Goal: Transaction & Acquisition: Book appointment/travel/reservation

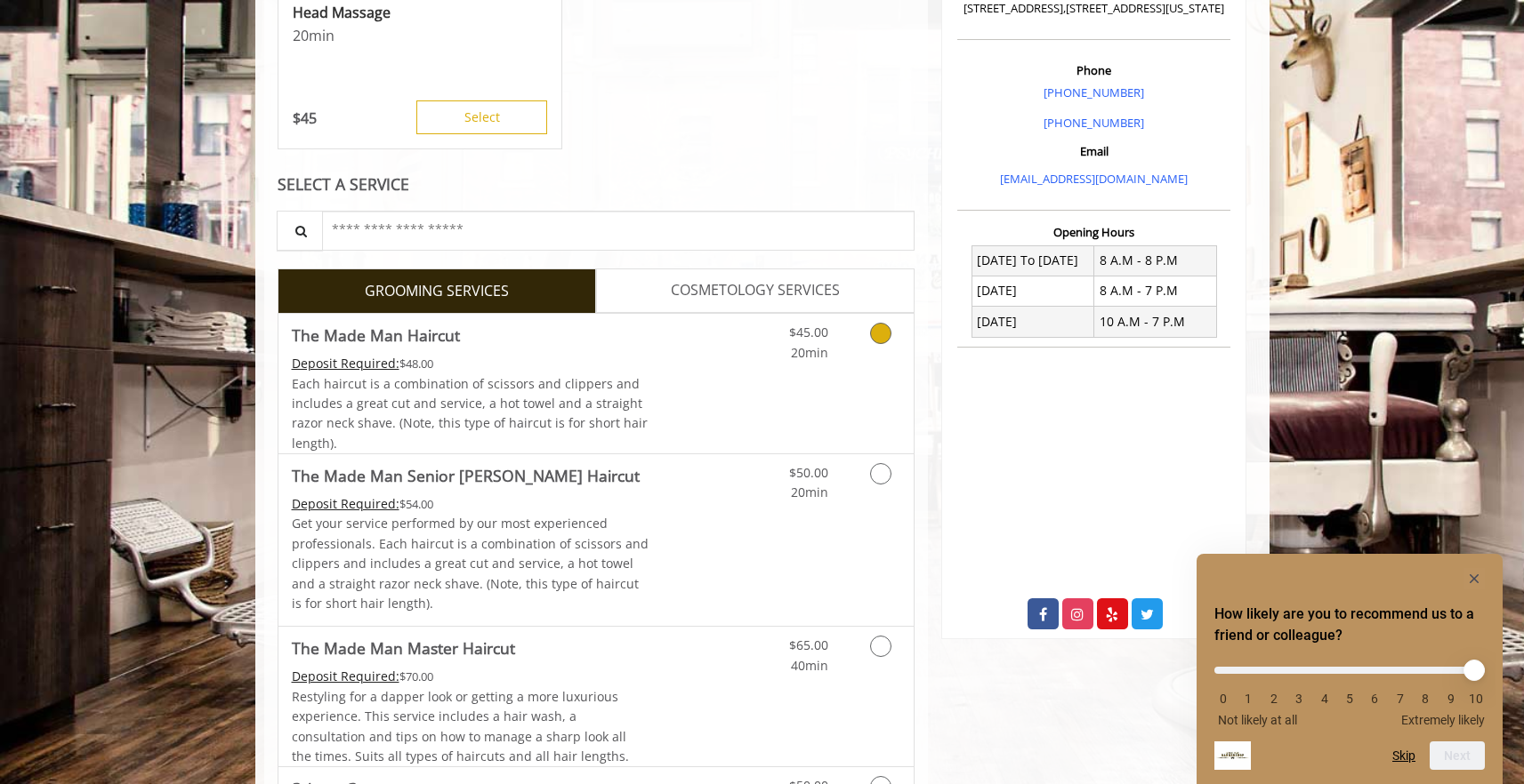
scroll to position [489, 0]
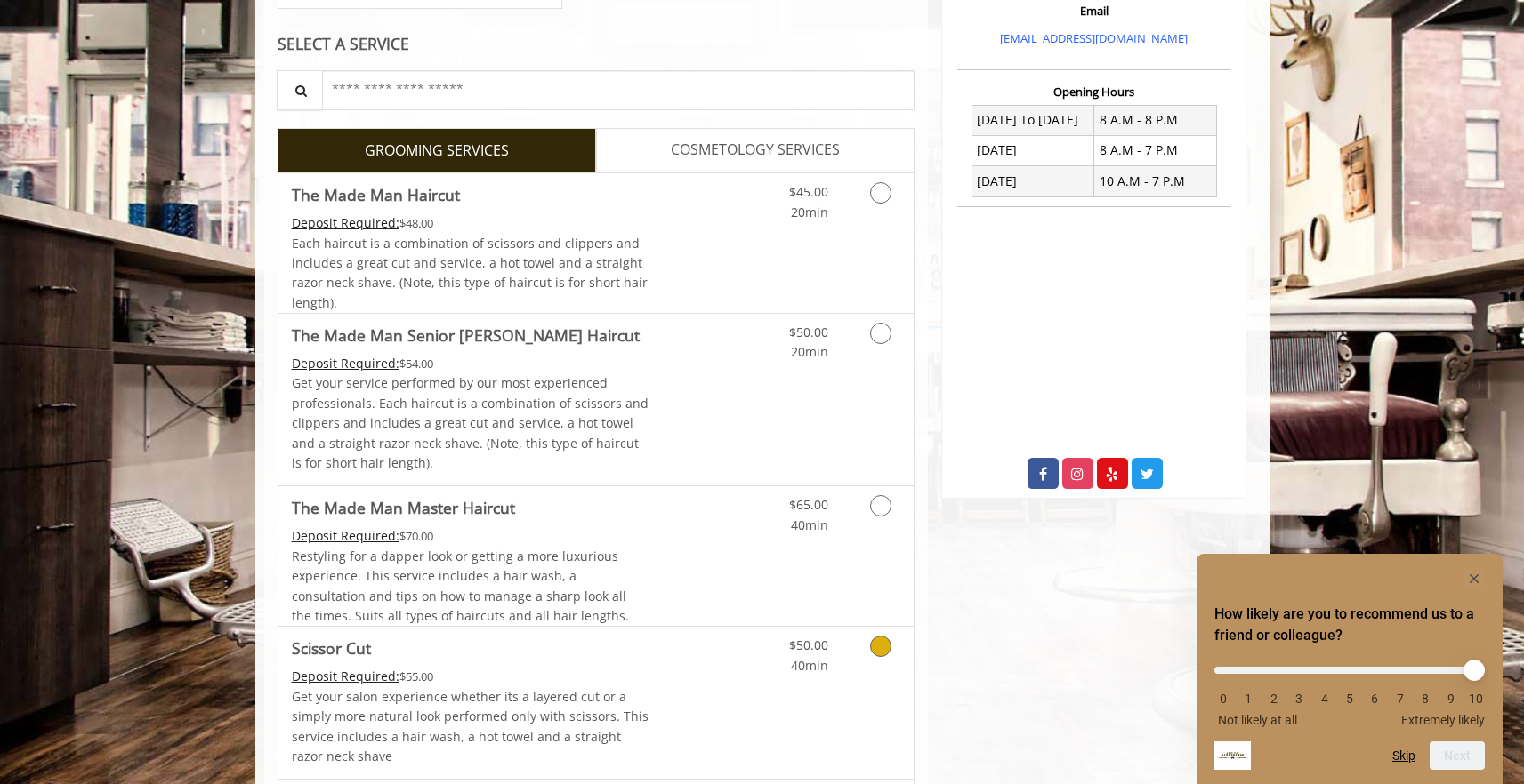
click at [696, 634] on link "Discounted Price" at bounding box center [702, 703] width 106 height 152
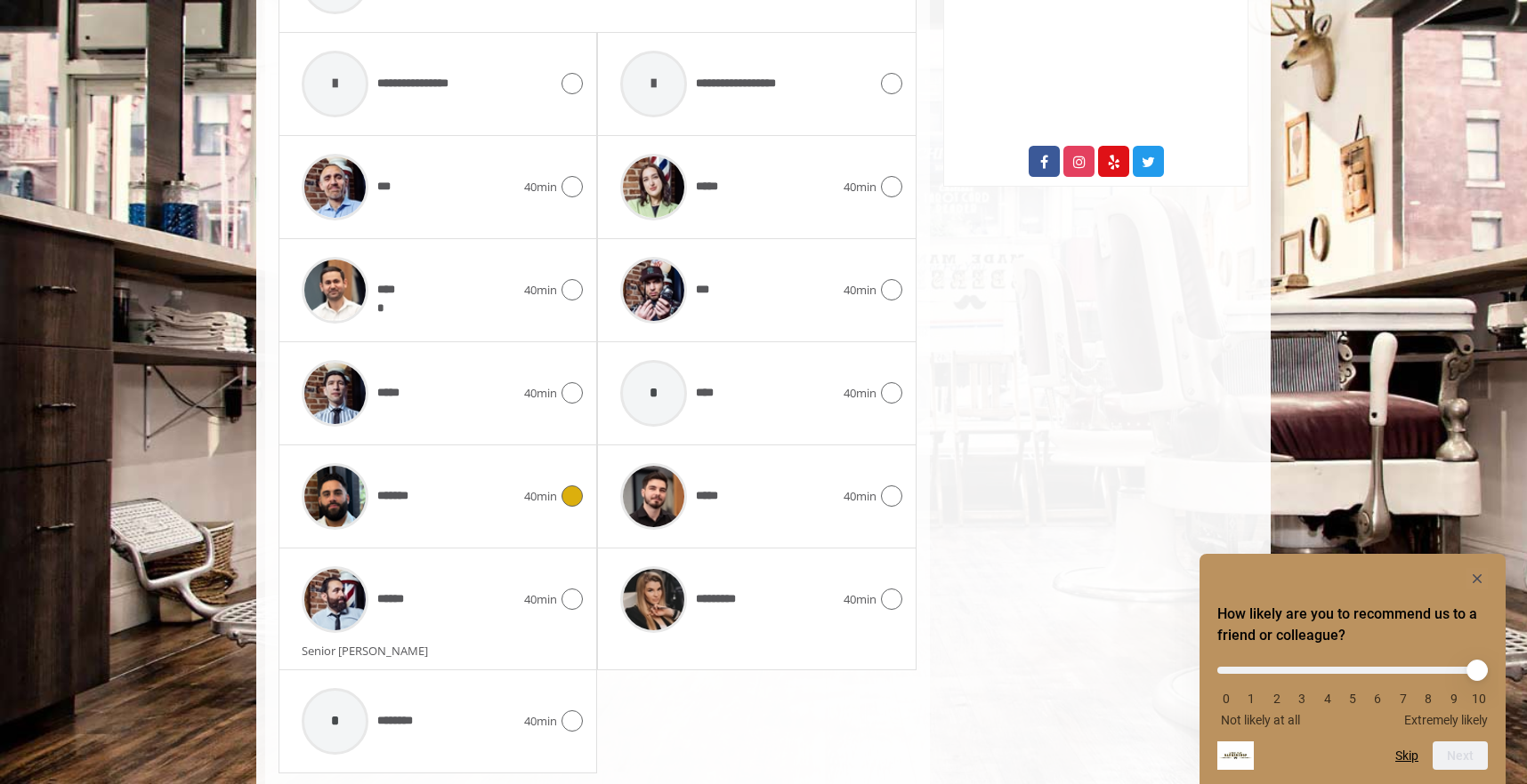
scroll to position [933, 0]
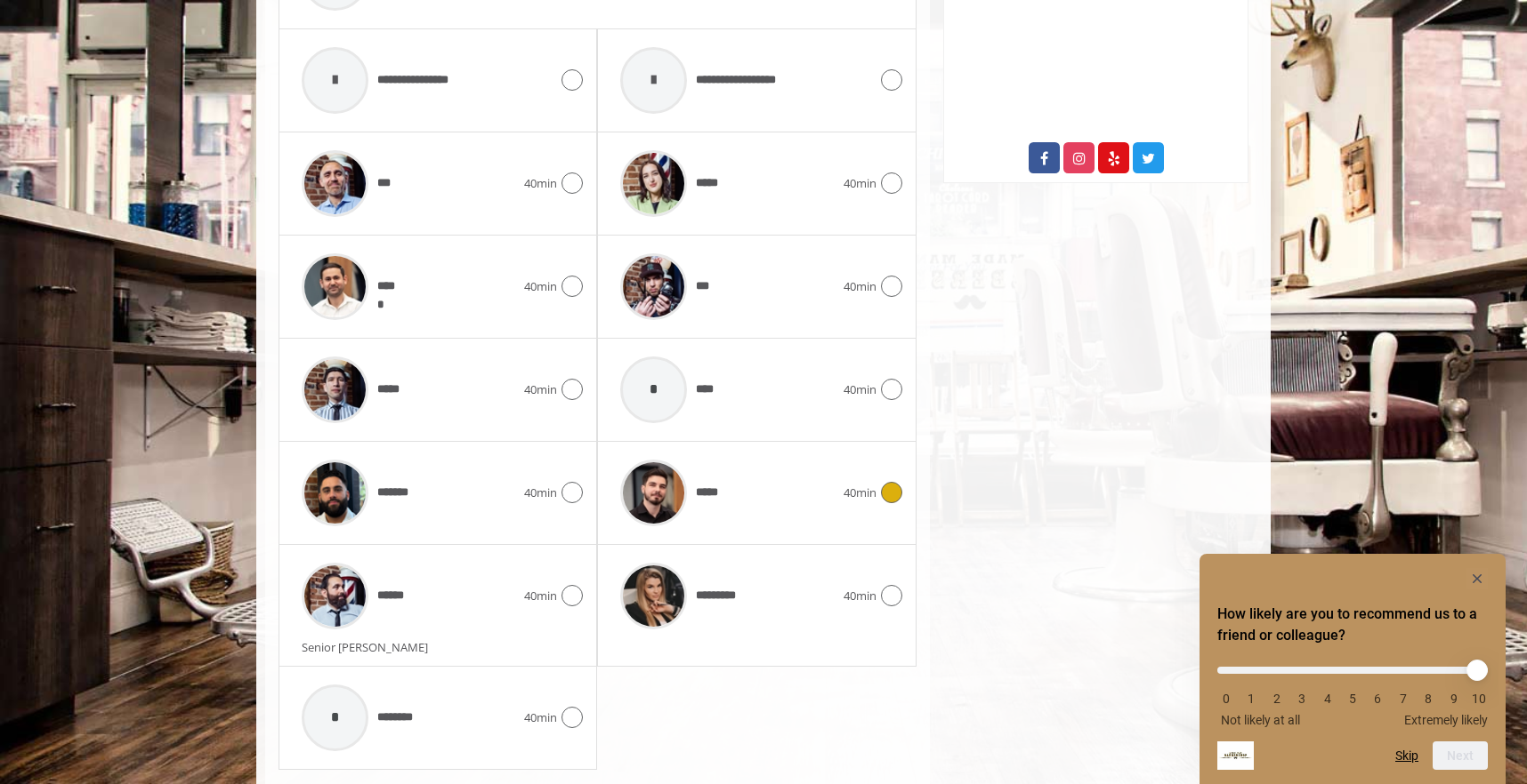
click at [678, 505] on img at bounding box center [653, 493] width 67 height 67
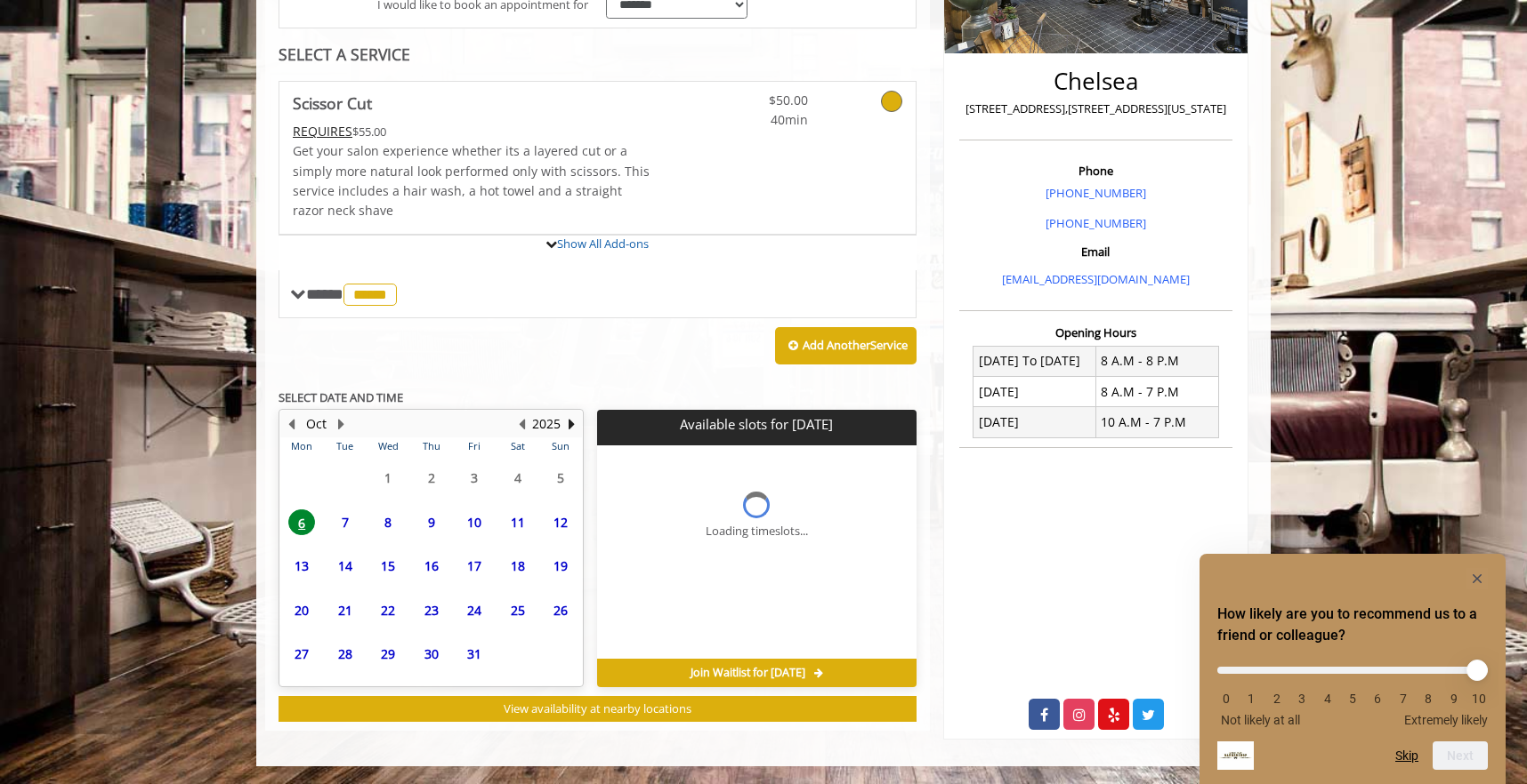
scroll to position [529, 0]
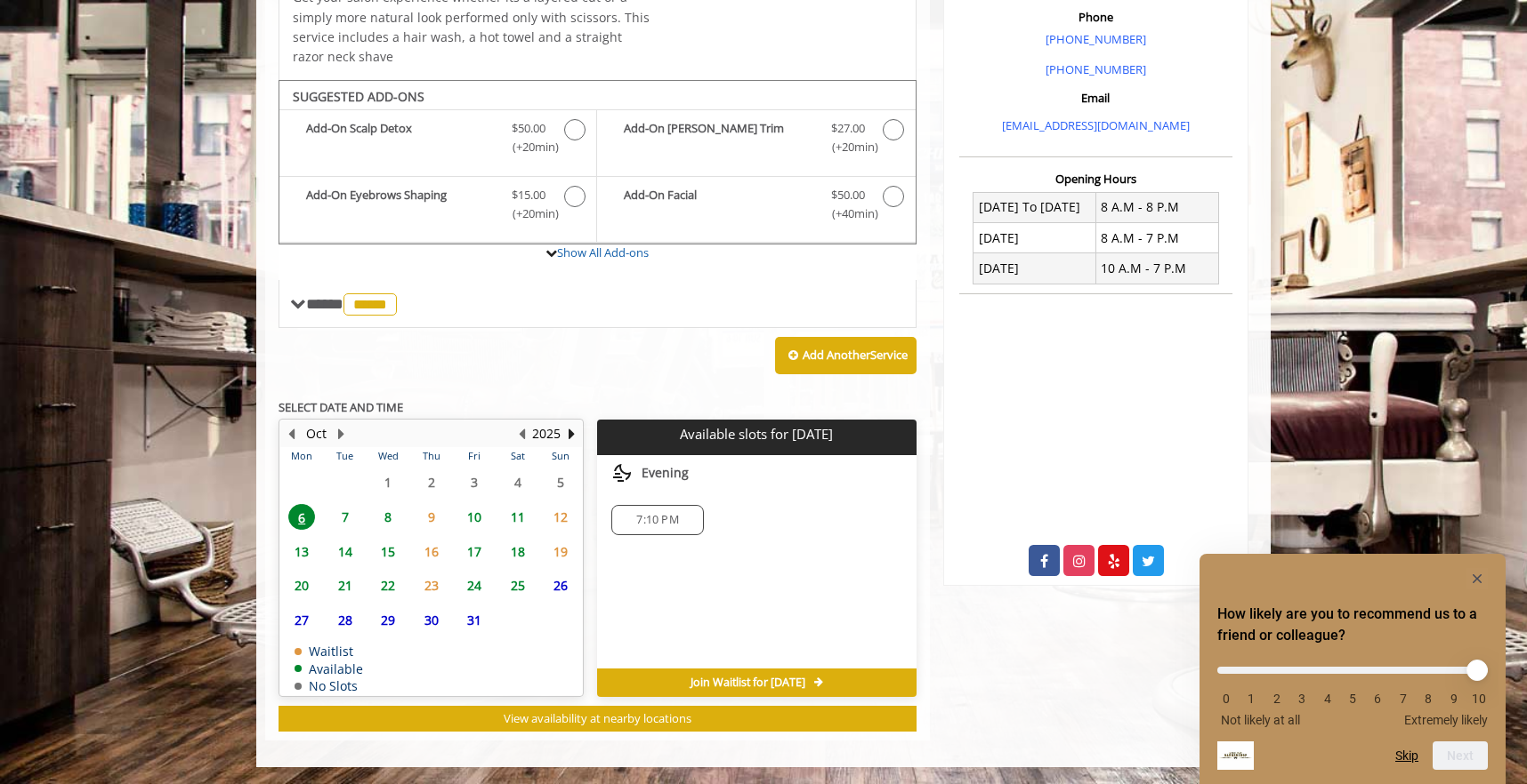
click at [349, 526] on span "7" at bounding box center [345, 517] width 27 height 26
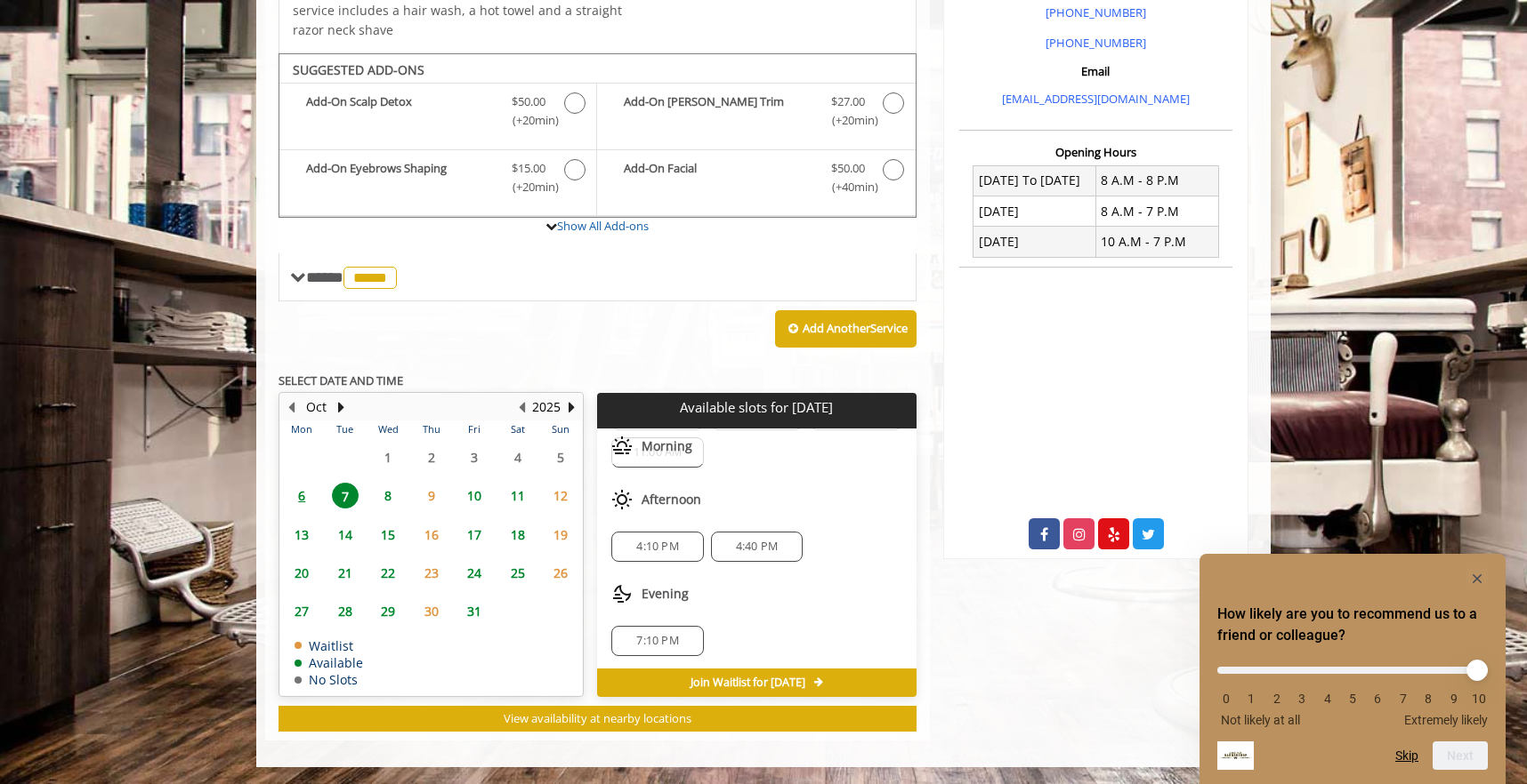
scroll to position [117, 0]
click at [756, 550] on span "4:40 PM" at bounding box center [757, 544] width 42 height 14
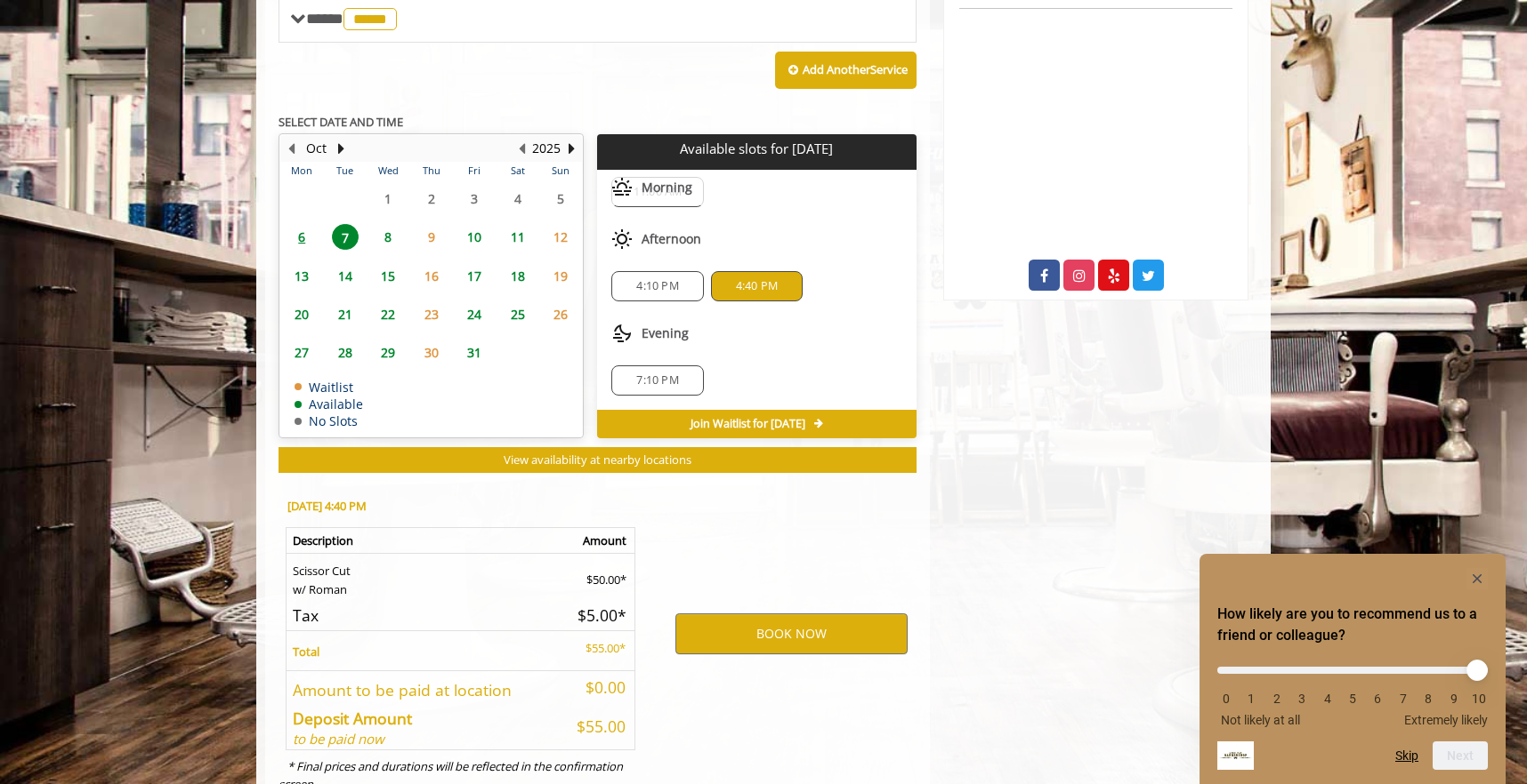
scroll to position [878, 0]
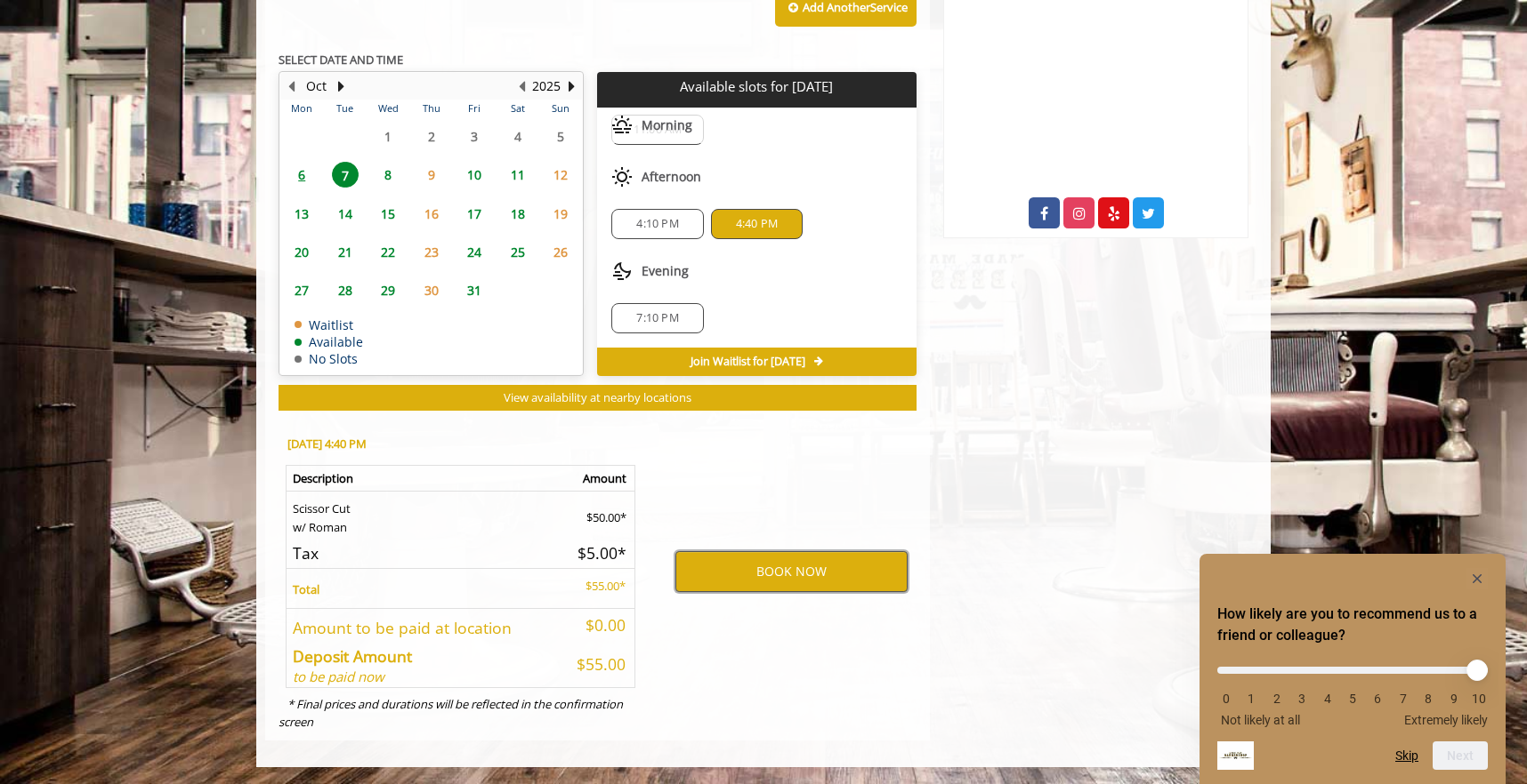
click at [748, 570] on button "BOOK NOW" at bounding box center [791, 571] width 232 height 41
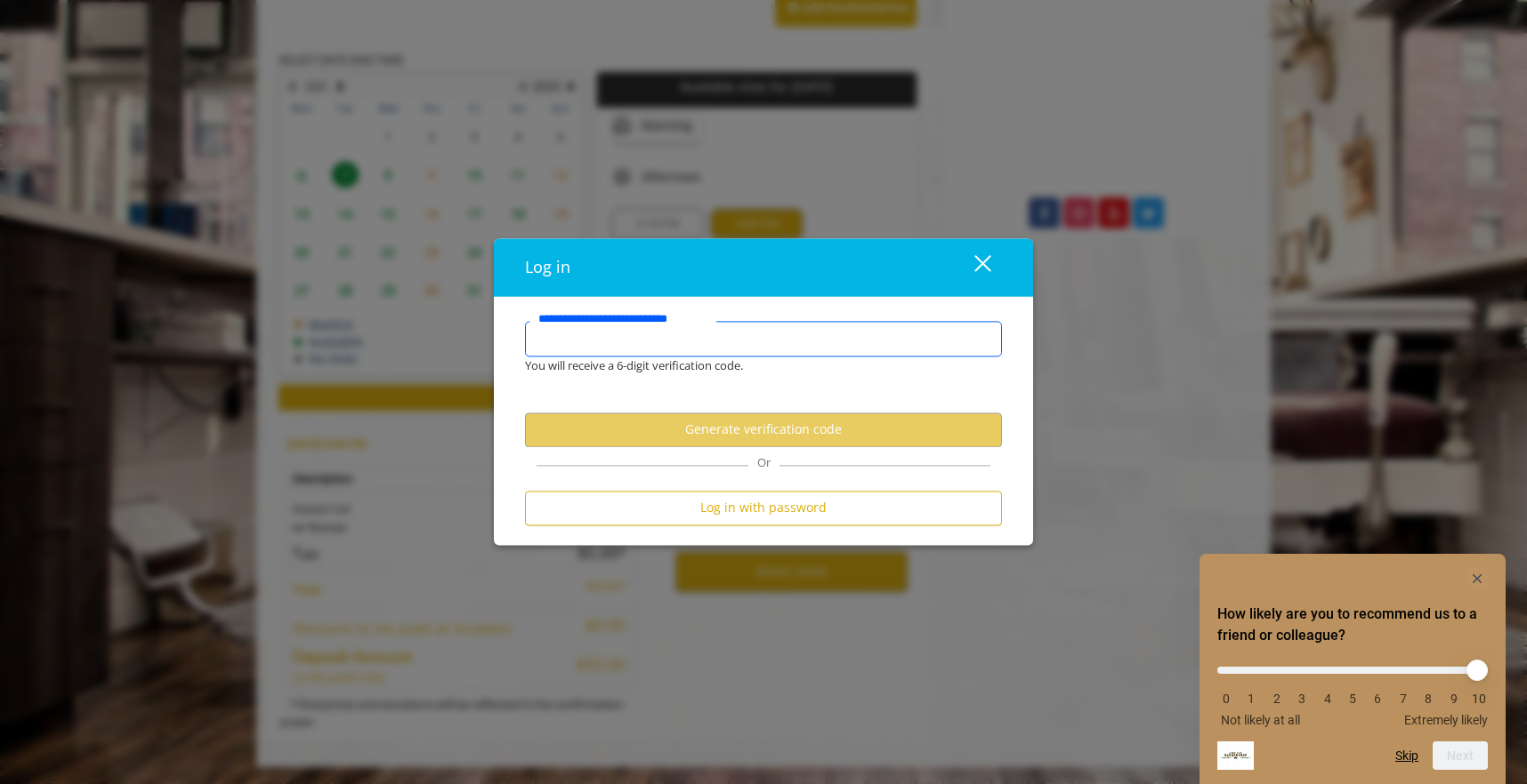
type input "**********"
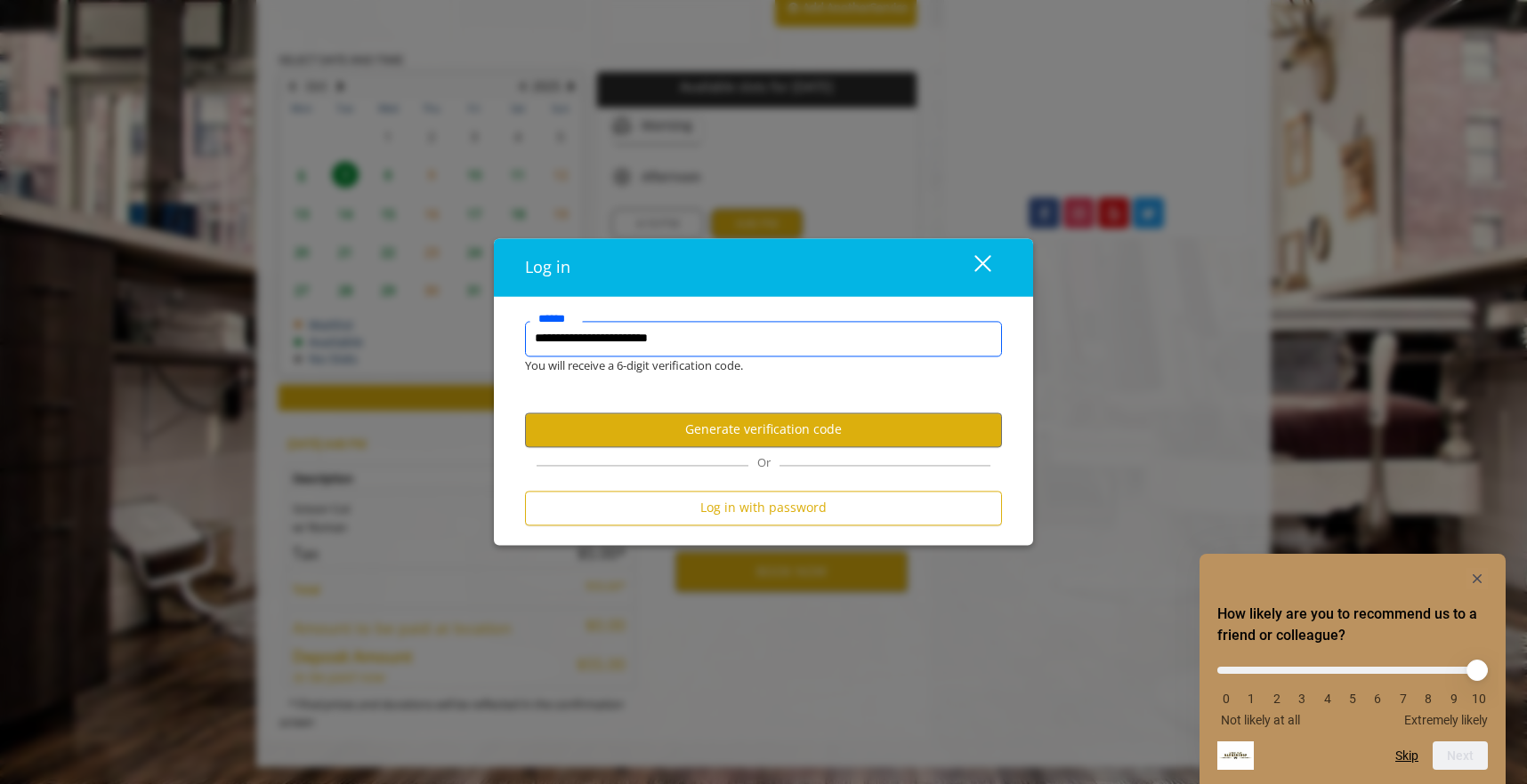
scroll to position [0, 0]
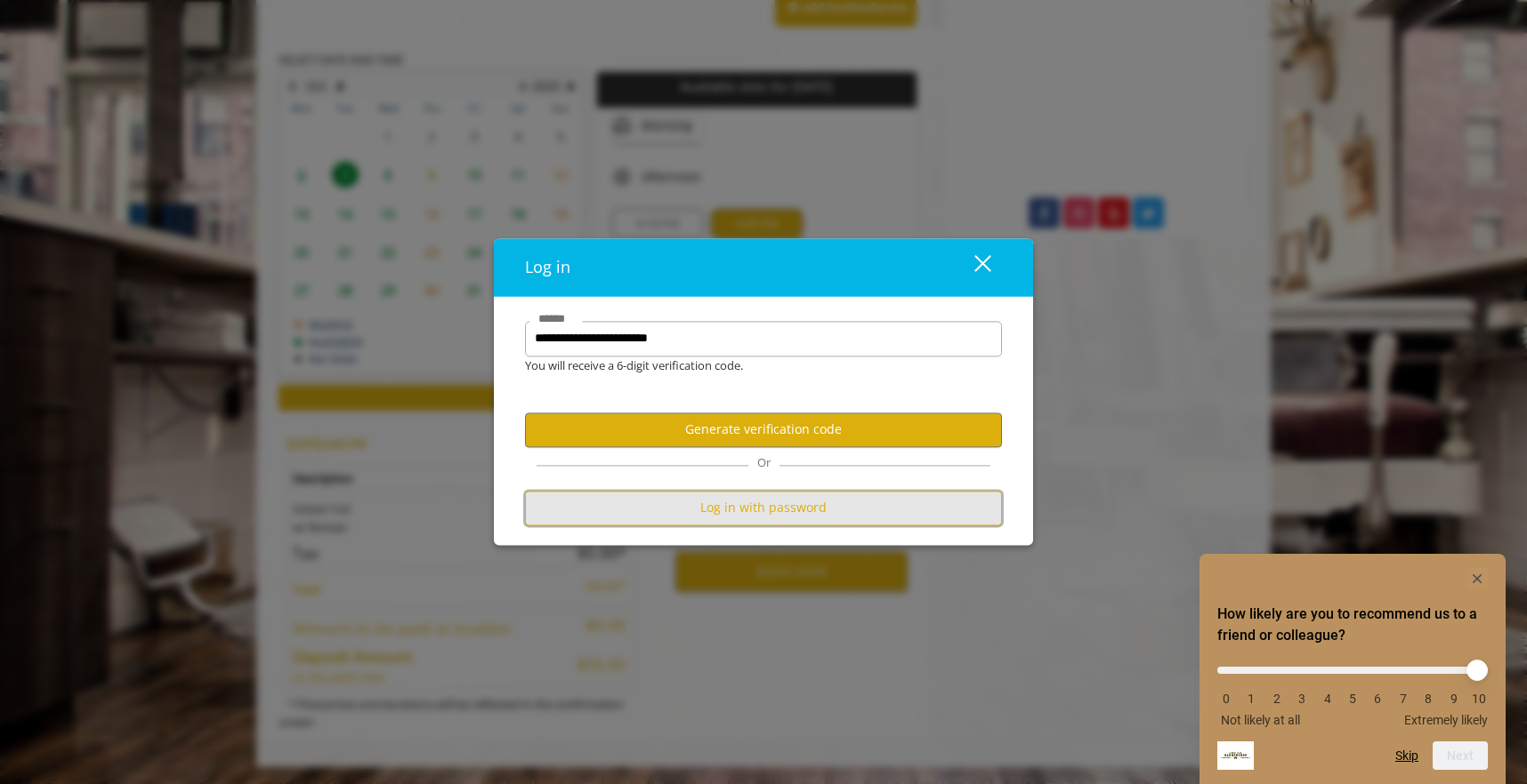
click at [721, 496] on button "Log in with password" at bounding box center [763, 507] width 477 height 34
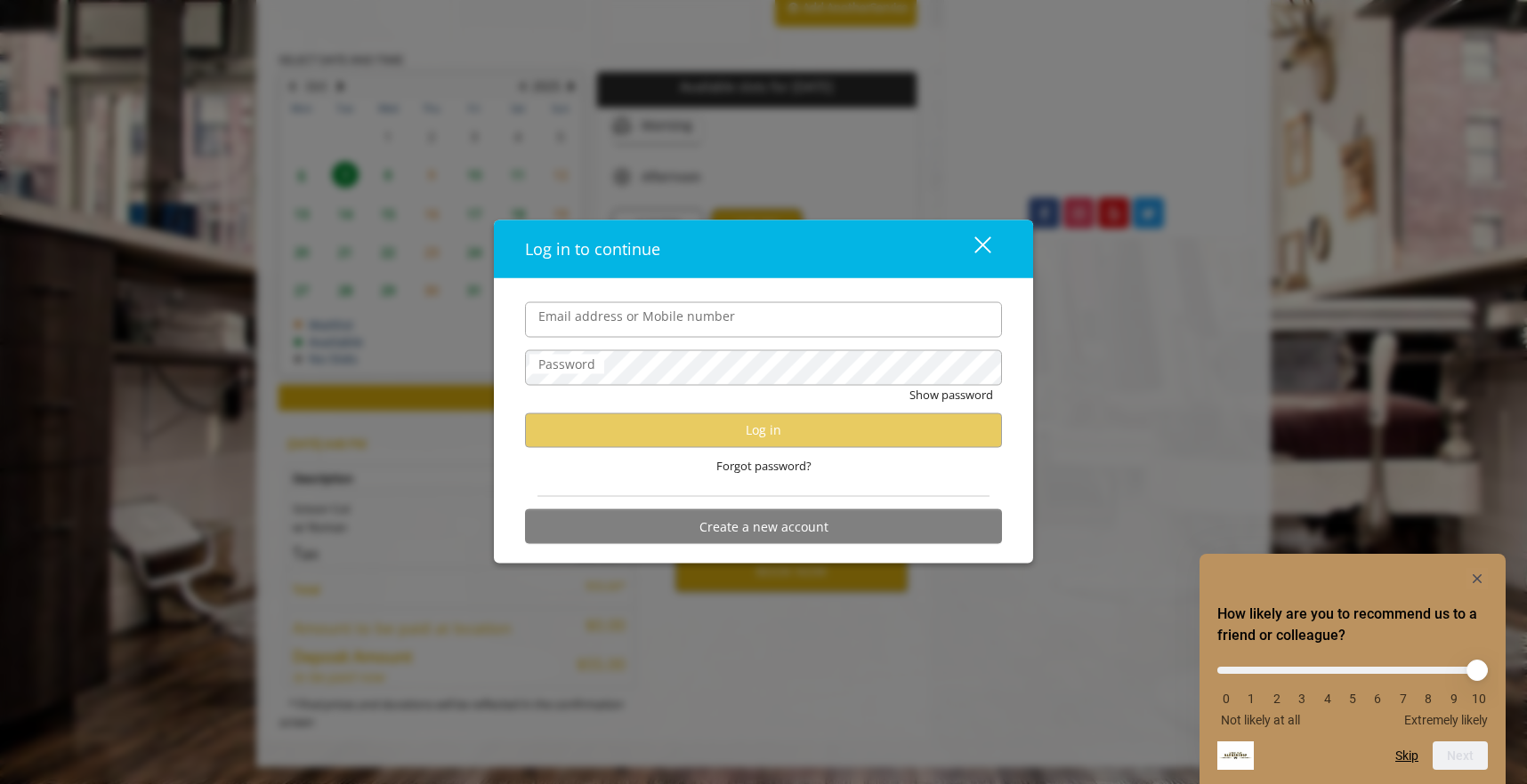
type input "**********"
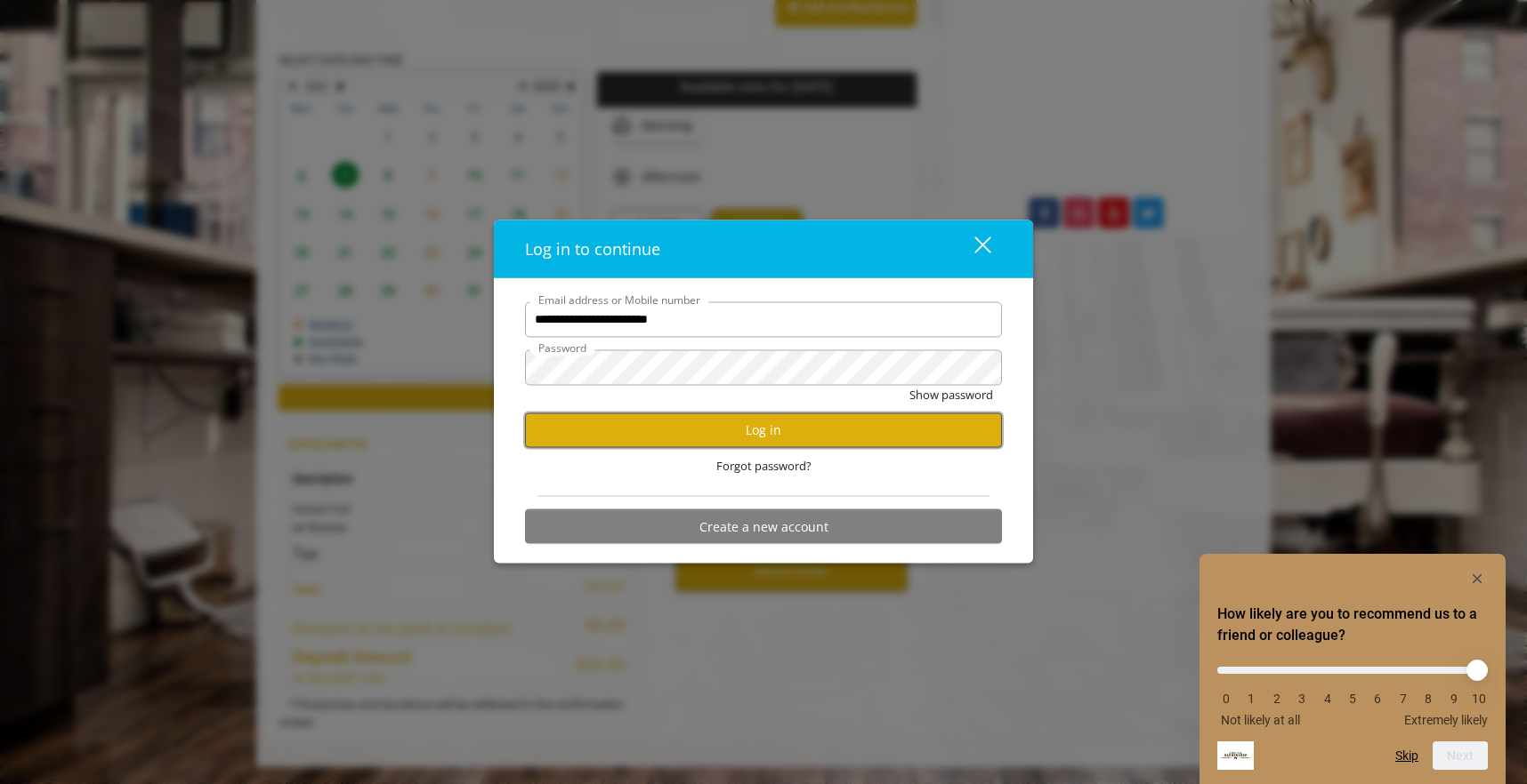
click at [717, 432] on button "Log in" at bounding box center [763, 429] width 477 height 34
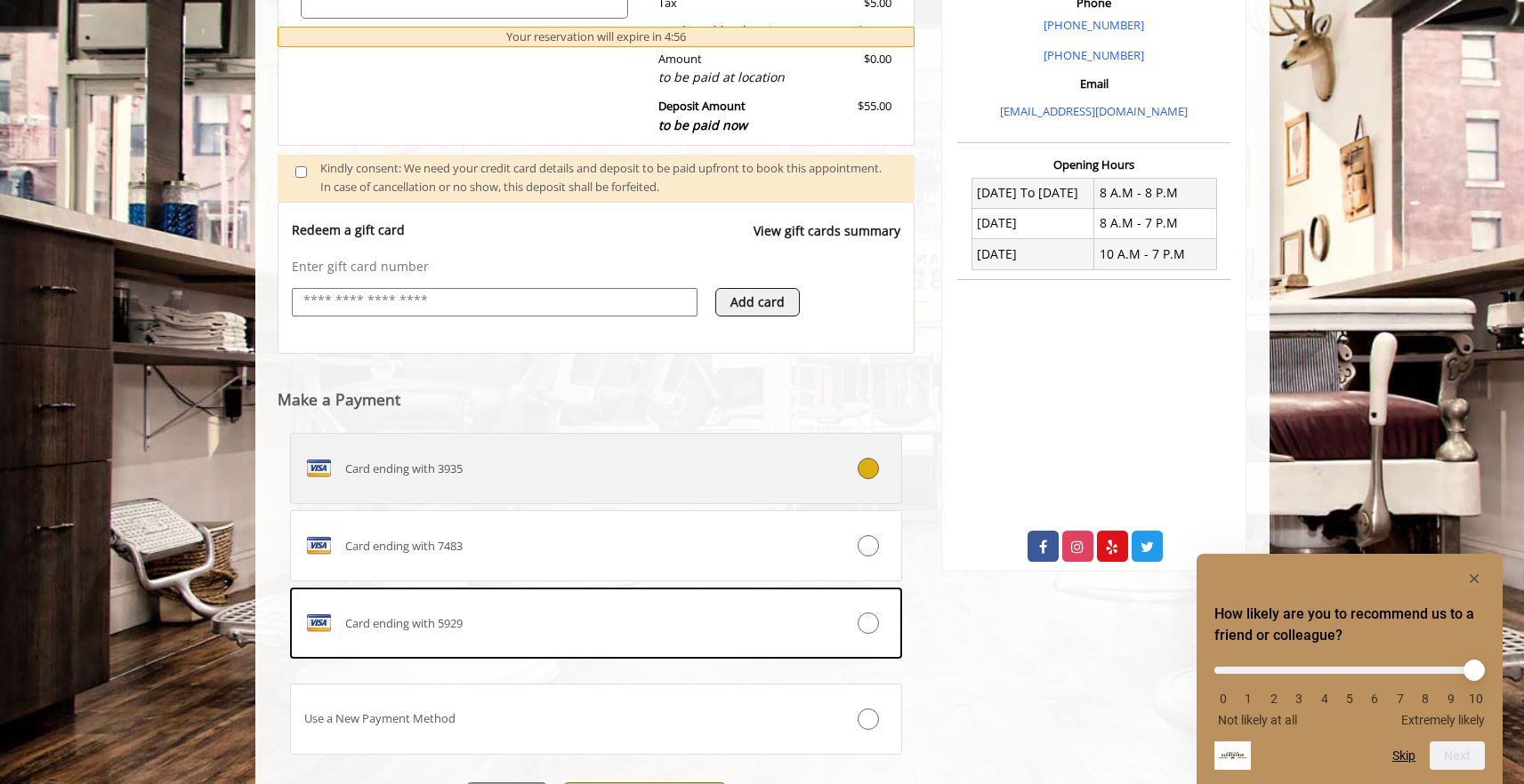
scroll to position [629, 0]
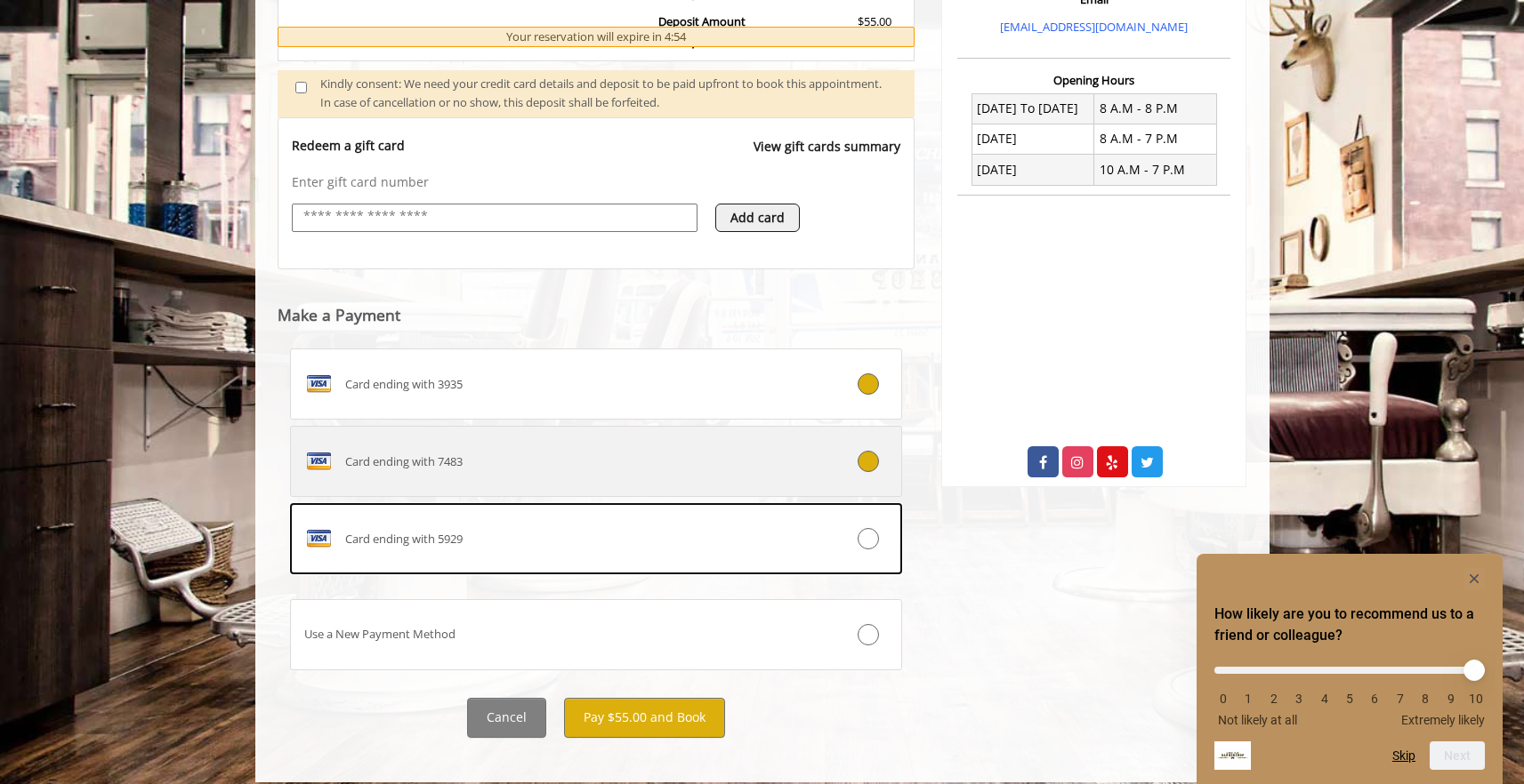
click at [646, 464] on div "Card ending with 7483" at bounding box center [545, 461] width 509 height 29
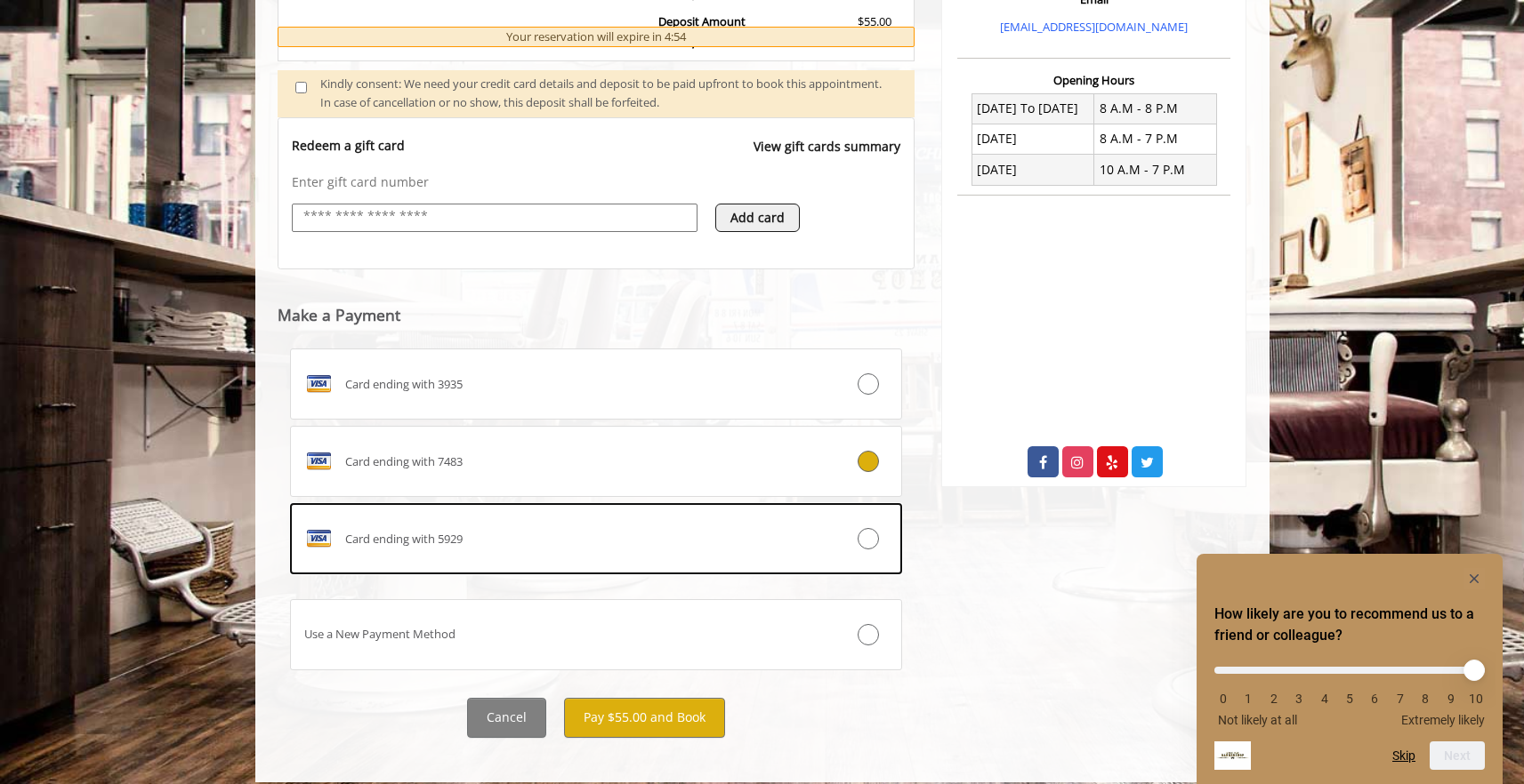
scroll to position [605, 0]
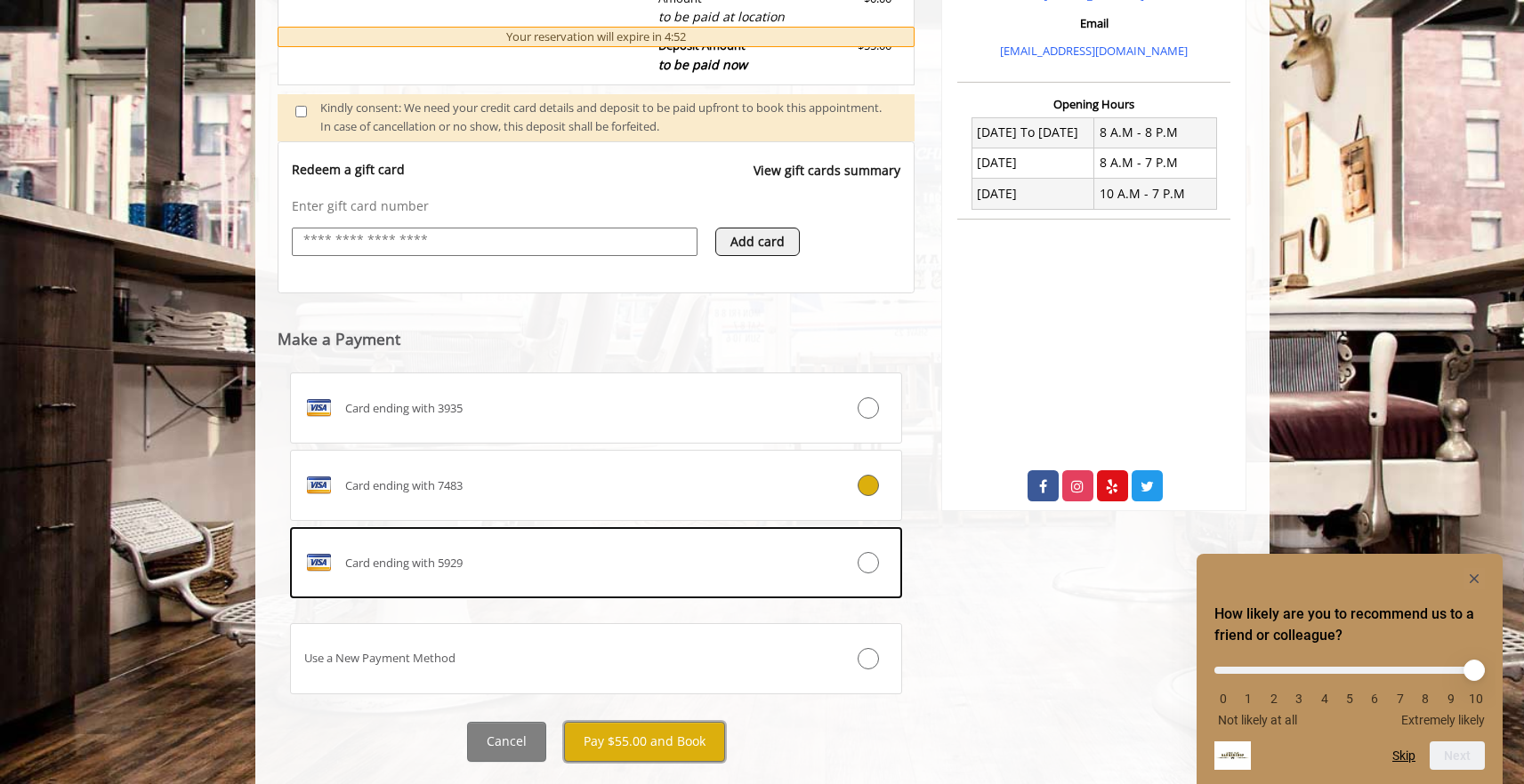
click at [585, 744] on button "Pay $55.00 and Book" at bounding box center [644, 741] width 161 height 40
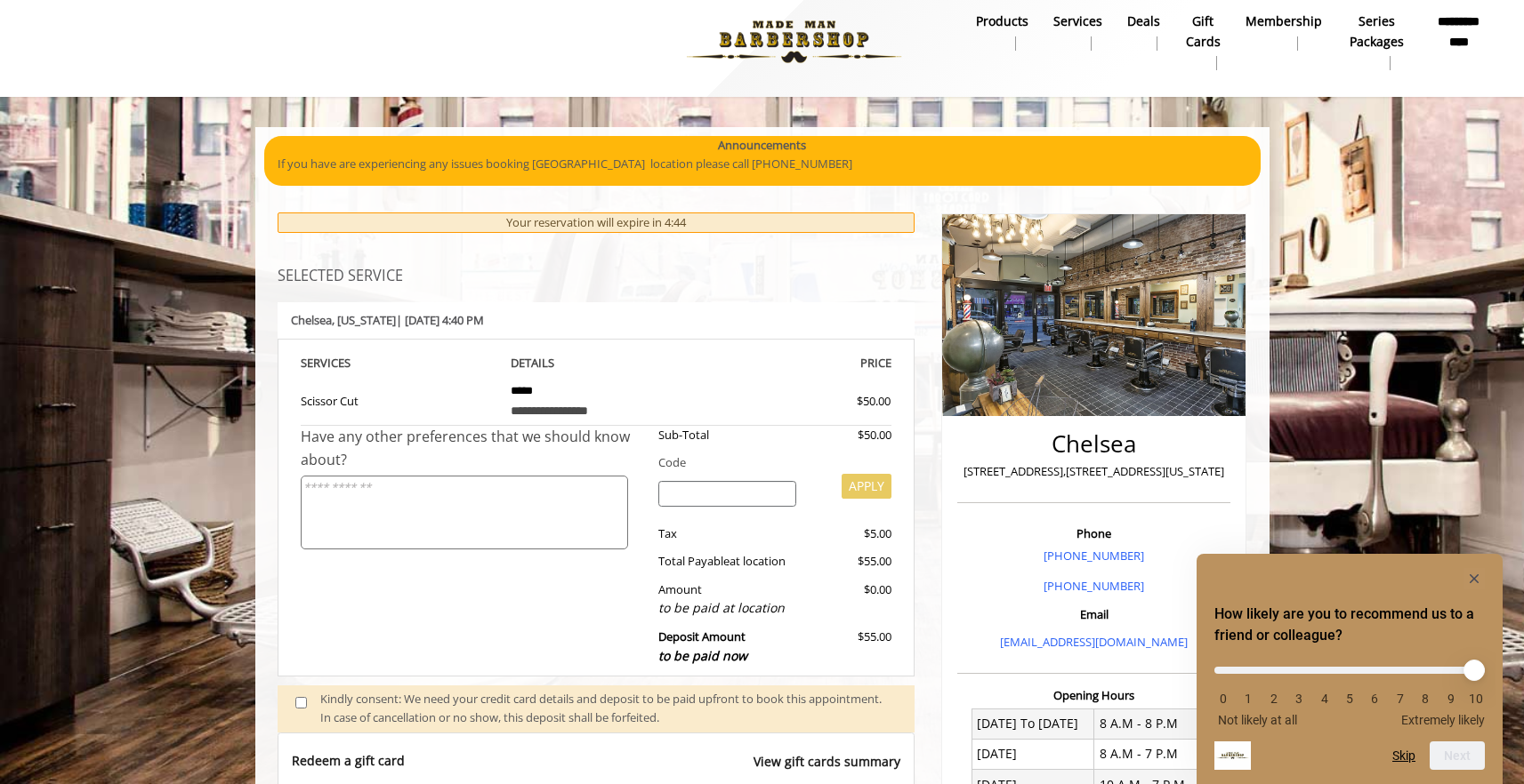
scroll to position [0, 0]
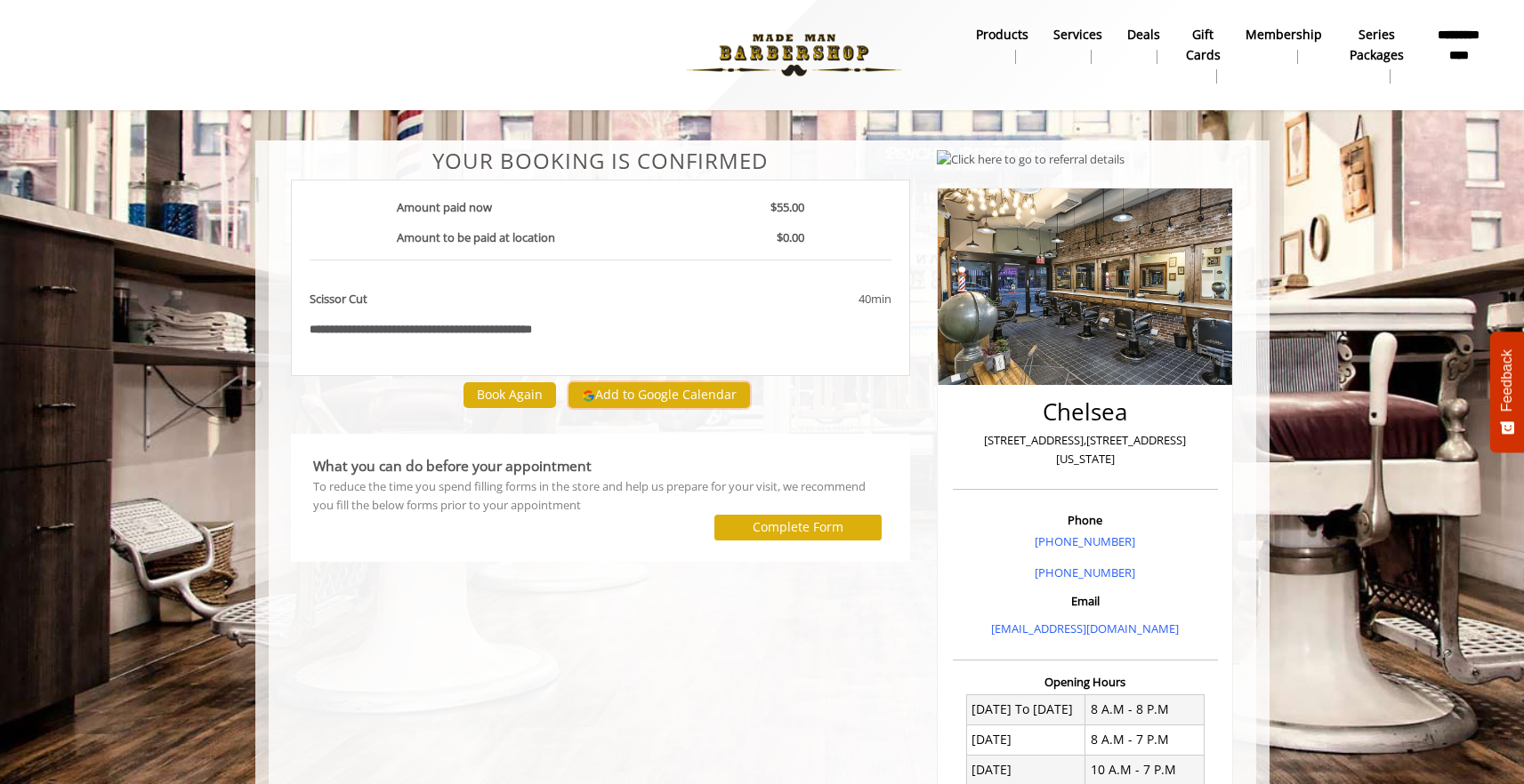
click at [572, 405] on button "Add to Google Calendar" at bounding box center [659, 396] width 181 height 27
